Goal: Transaction & Acquisition: Obtain resource

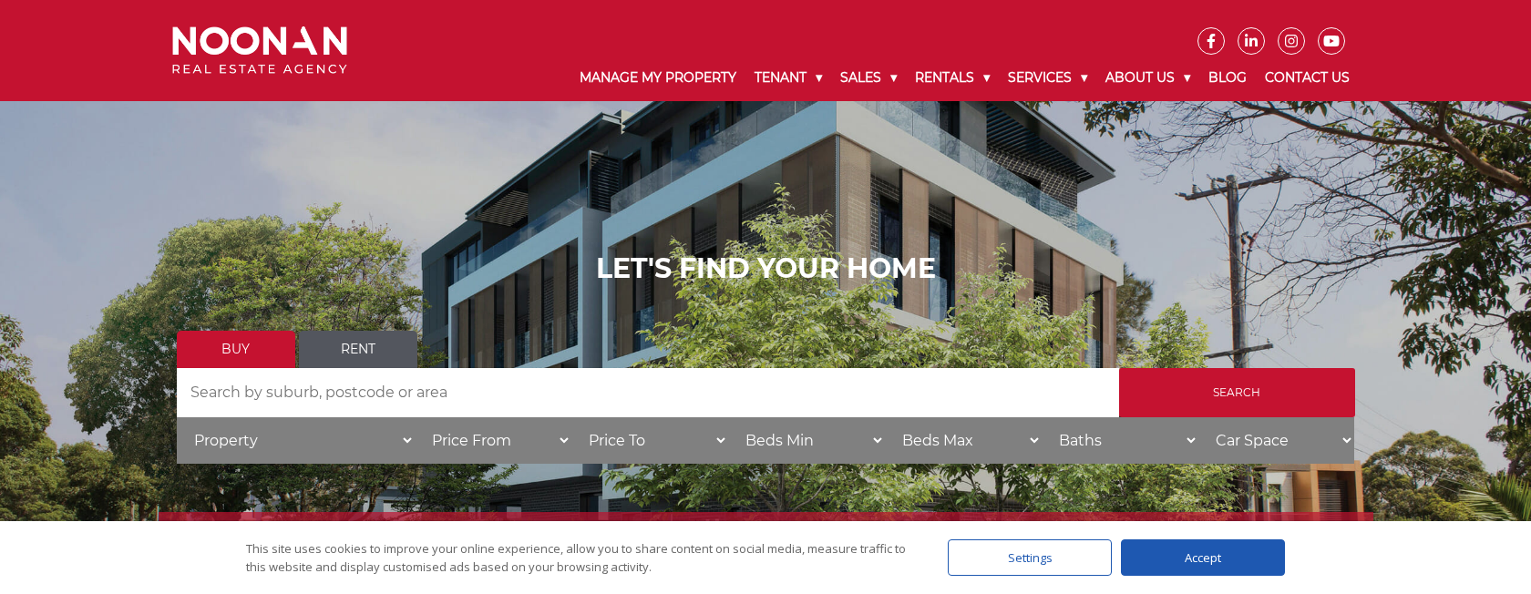
click at [358, 343] on link "Rent" at bounding box center [358, 349] width 118 height 37
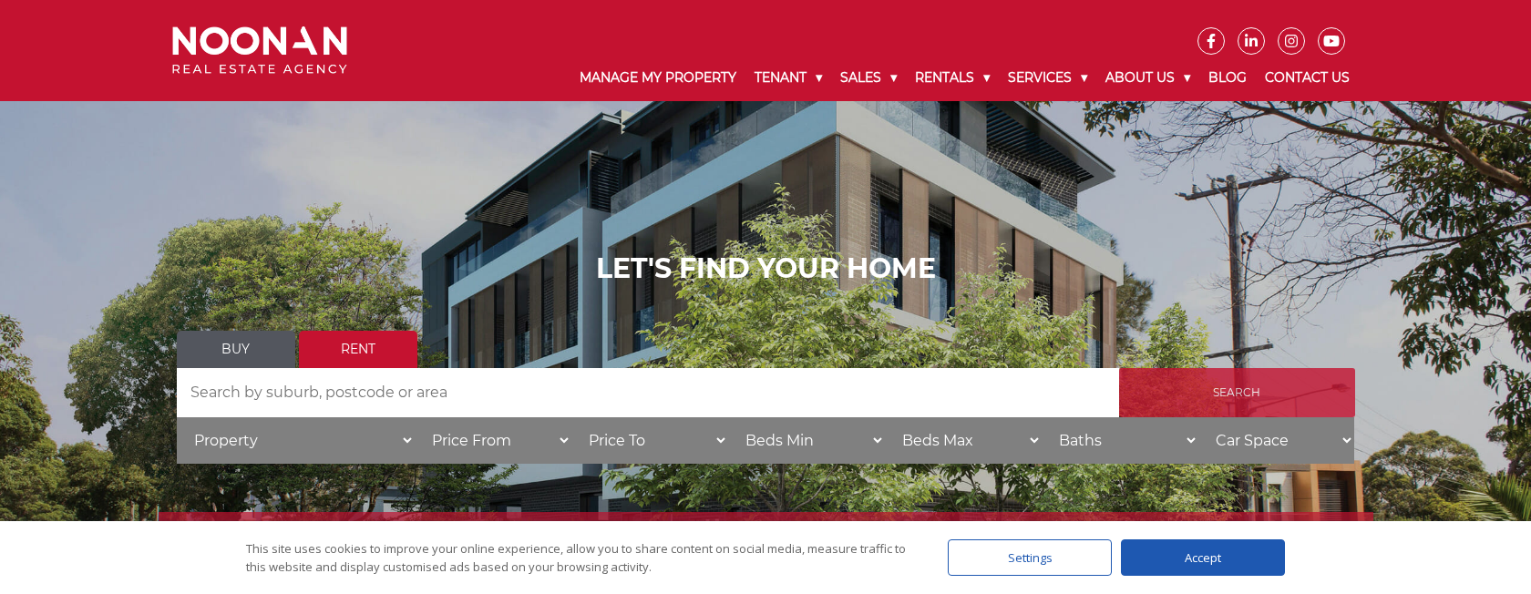
click at [1228, 401] on input "Search" at bounding box center [1237, 392] width 236 height 49
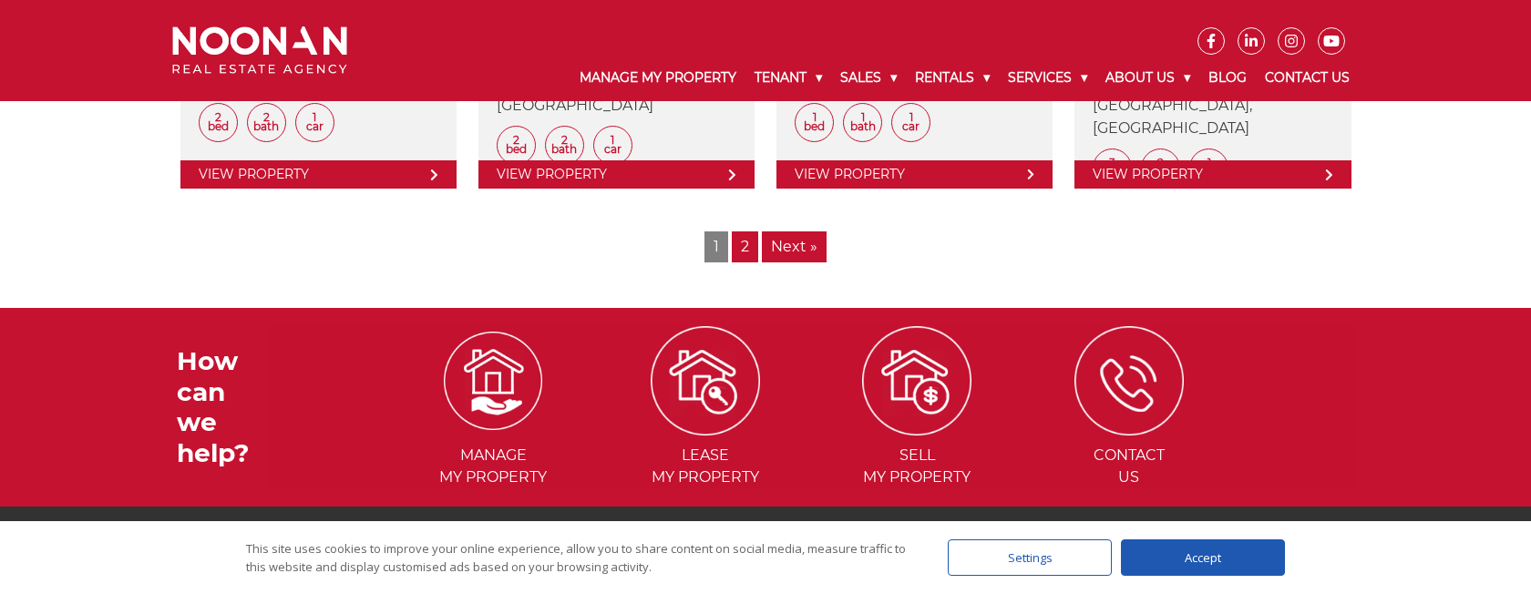
scroll to position [2487, 0]
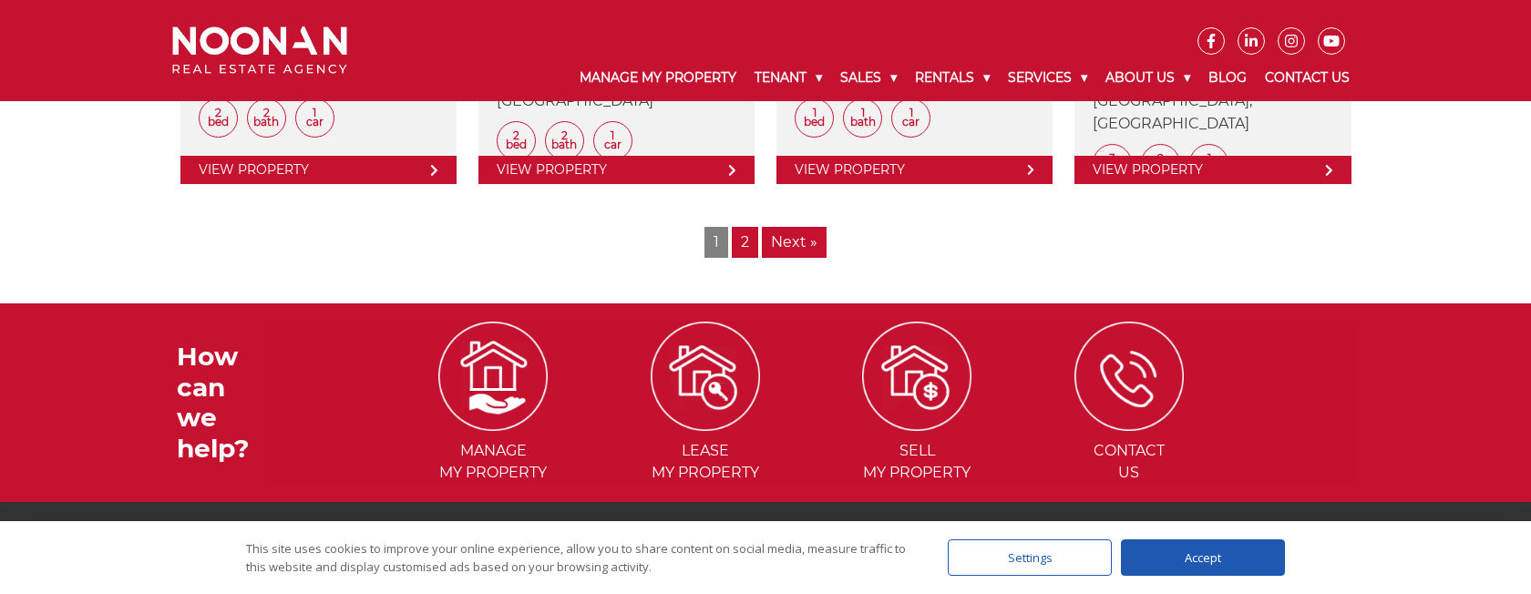
click at [783, 241] on link "Next »" at bounding box center [794, 242] width 65 height 31
